Goal: Navigation & Orientation: Find specific page/section

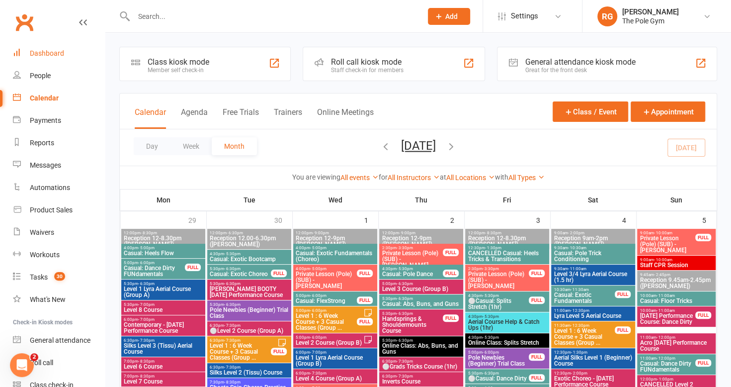
click at [65, 57] on link "Dashboard" at bounding box center [59, 53] width 92 height 22
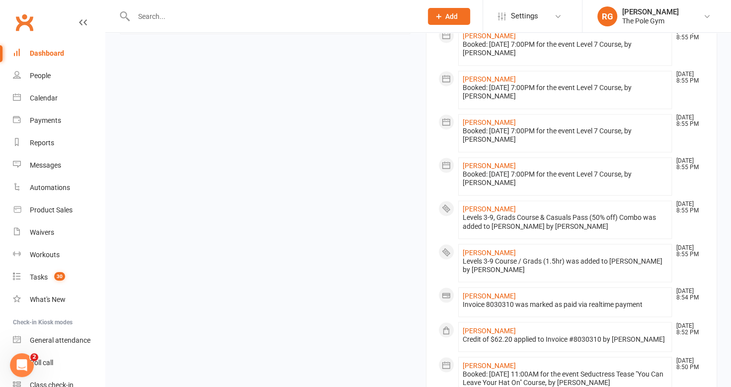
scroll to position [945, 0]
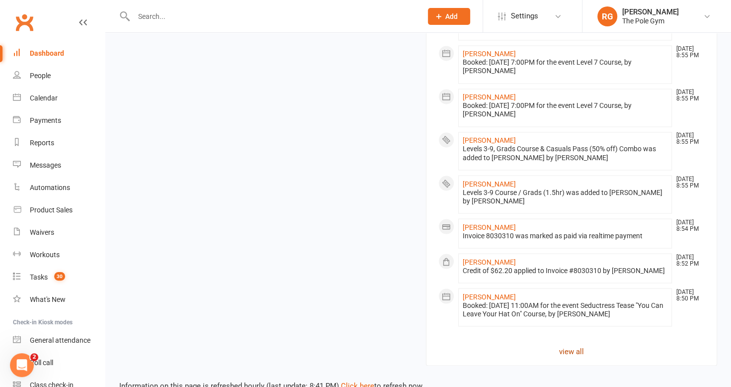
click at [569, 345] on link "view all" at bounding box center [572, 351] width 267 height 12
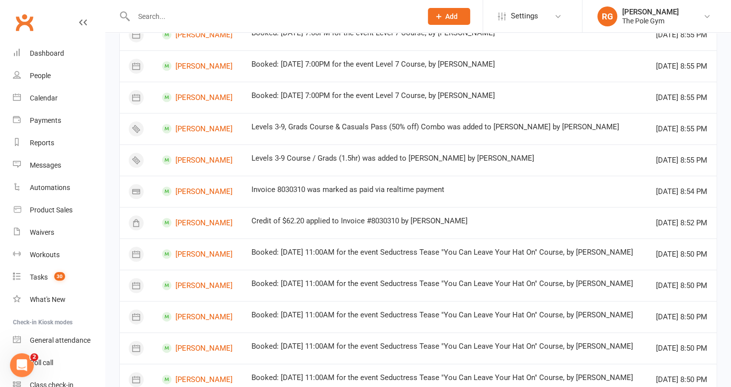
scroll to position [601, 0]
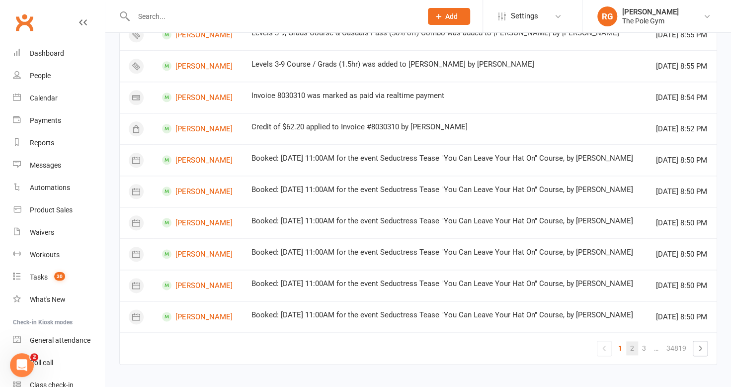
click at [633, 343] on link "2" at bounding box center [632, 348] width 12 height 14
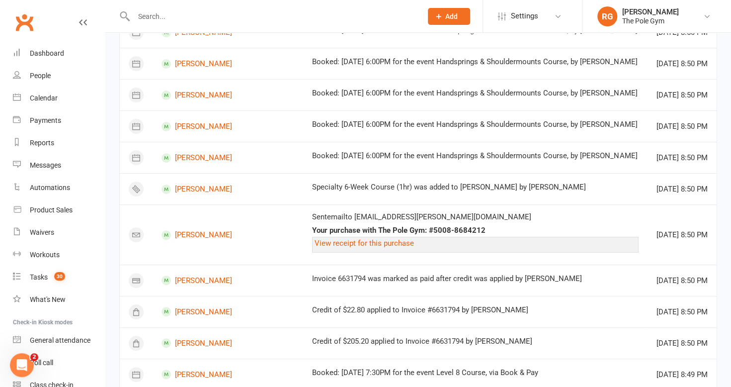
scroll to position [136, 0]
click at [51, 102] on link "Calendar" at bounding box center [59, 98] width 92 height 22
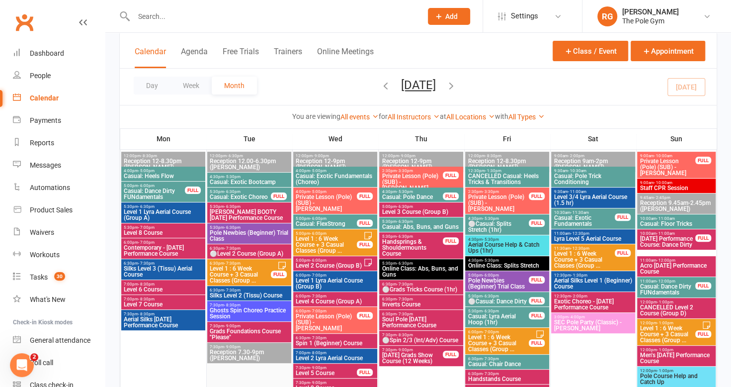
scroll to position [77, 0]
